Goal: Information Seeking & Learning: Check status

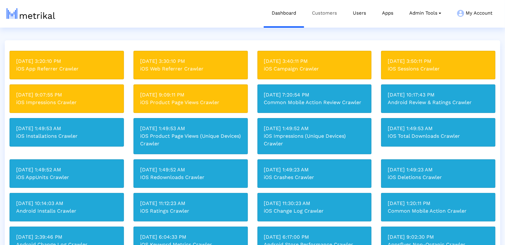
click at [334, 14] on link "Customers" at bounding box center [324, 13] width 41 height 26
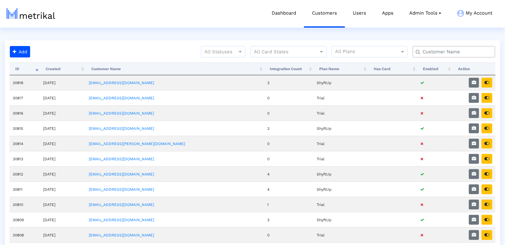
click at [446, 57] on div at bounding box center [454, 51] width 82 height 11
click at [441, 52] on input "text" at bounding box center [456, 52] width 75 height 7
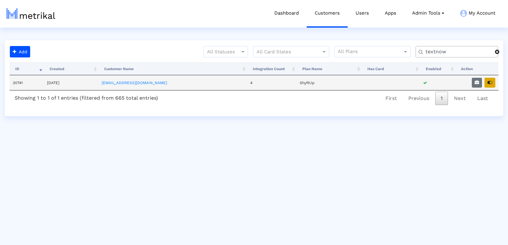
type input "textnow"
click at [492, 82] on icon "button" at bounding box center [489, 82] width 5 height 4
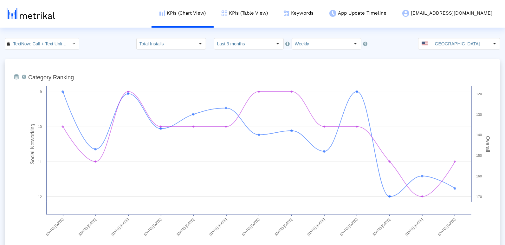
click at [252, 45] on input "Last 3 months" at bounding box center [243, 43] width 58 height 11
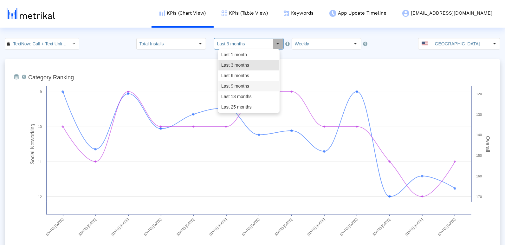
click at [249, 87] on div "Last 9 months" at bounding box center [249, 86] width 61 height 10
type input "Last 9 months"
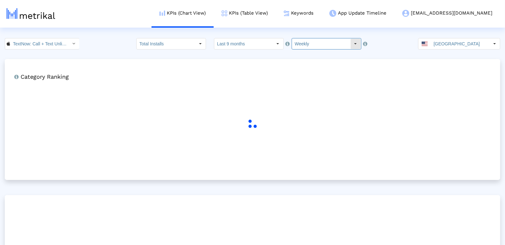
click at [313, 44] on input "Weekly" at bounding box center [321, 43] width 58 height 11
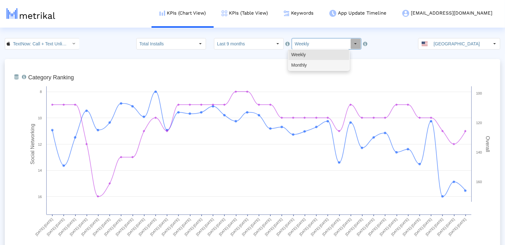
click at [310, 67] on div "Monthly" at bounding box center [319, 65] width 61 height 10
type input "Monthly"
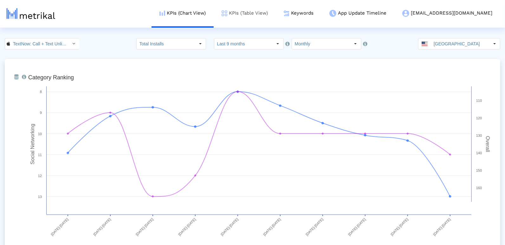
click at [274, 17] on link "KPIs (Table View)" at bounding box center [245, 13] width 62 height 26
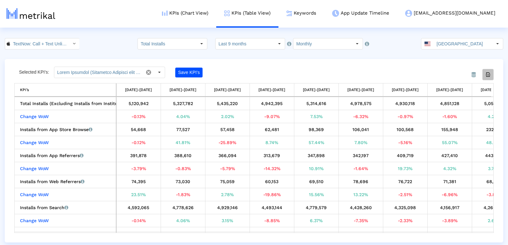
click at [486, 72] on icon "Export all data" at bounding box center [488, 75] width 6 height 6
click at [61, 49] on crea-index "TextNow: Call + Text Unlimited < 314716233 > Total Installs Select how far back…" at bounding box center [254, 140] width 508 height 204
click at [58, 45] on input "TextNow: Call + Text Unlimited < 314716233 >" at bounding box center [38, 43] width 57 height 11
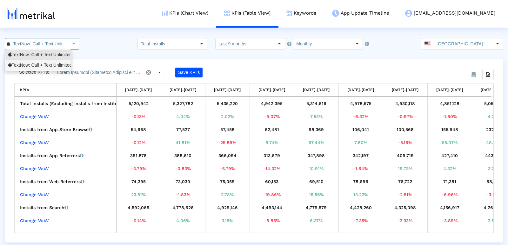
click at [56, 64] on div "TextNow: Call + Text Unlimited <com.enflick.android.TextNow>" at bounding box center [38, 65] width 60 height 6
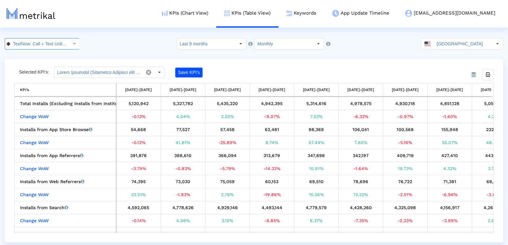
scroll to position [0, 81]
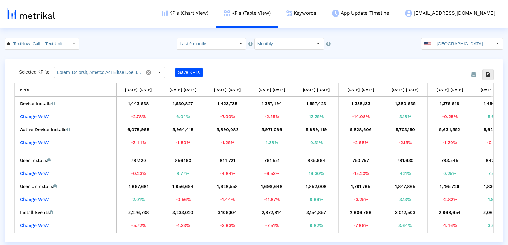
click at [489, 78] on div "Export all data" at bounding box center [487, 74] width 11 height 11
